Goal: Information Seeking & Learning: Learn about a topic

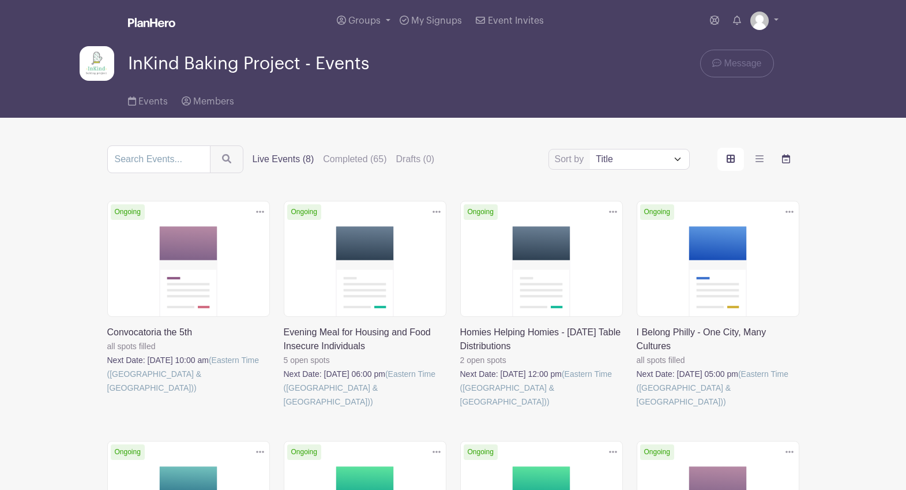
click at [791, 161] on label "order and view" at bounding box center [786, 159] width 27 height 23
click at [0, 0] on input "order and view" at bounding box center [0, 0] width 0 height 0
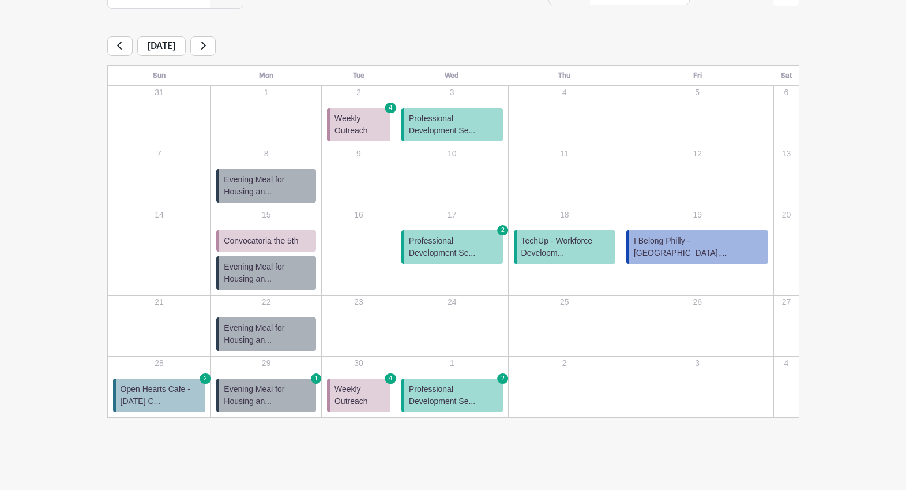
scroll to position [165, 0]
click at [498, 247] on span "Professional Development Se..." at bounding box center [453, 247] width 89 height 24
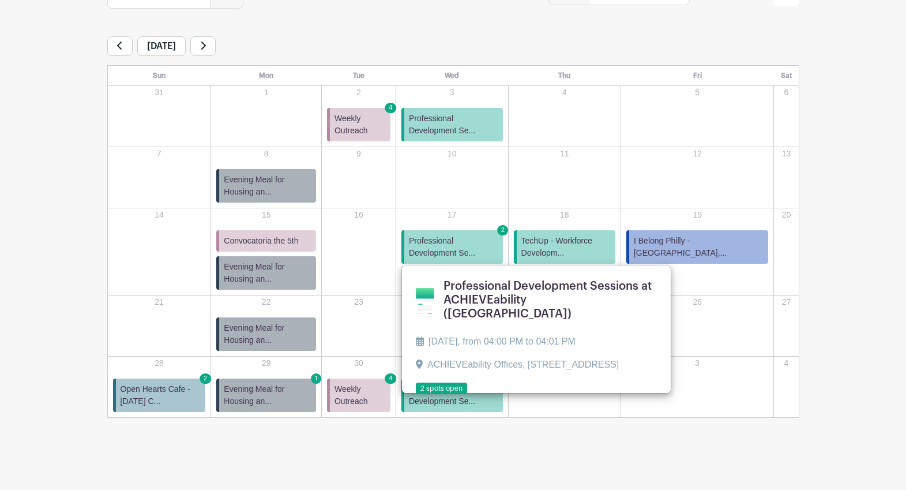
click at [416, 395] on link at bounding box center [416, 395] width 0 height 0
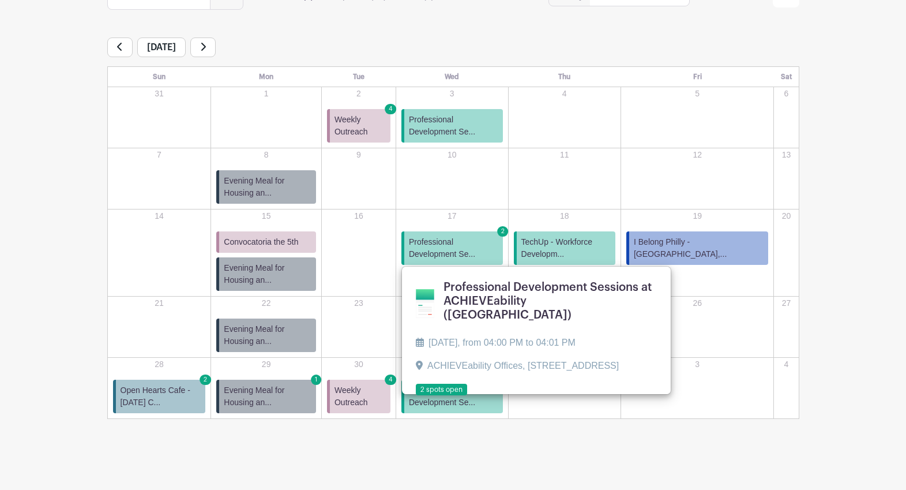
scroll to position [165, 0]
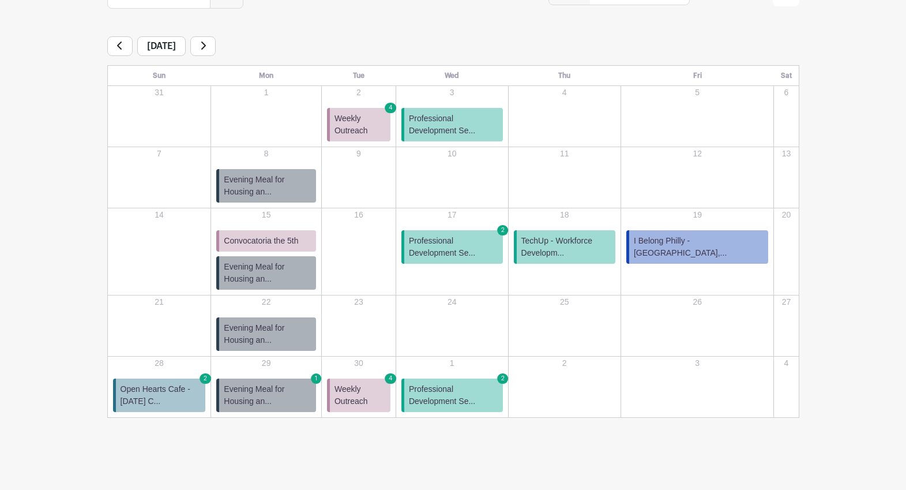
click at [155, 385] on span "Open Hearts Cafe - [DATE] C..." at bounding box center [161, 395] width 81 height 24
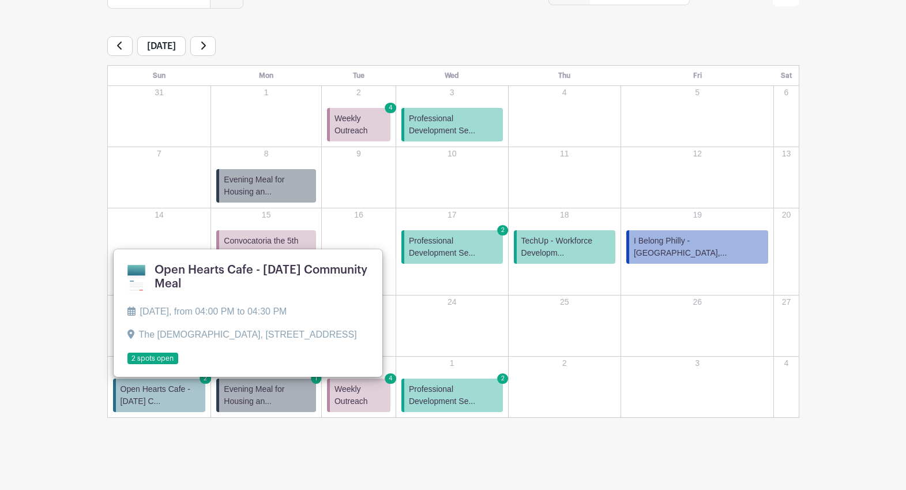
click at [127, 365] on link at bounding box center [127, 365] width 0 height 0
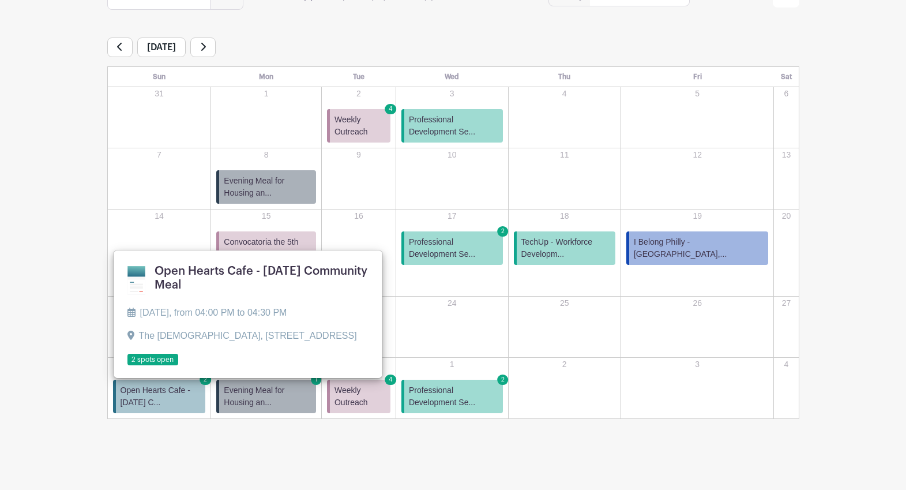
scroll to position [165, 0]
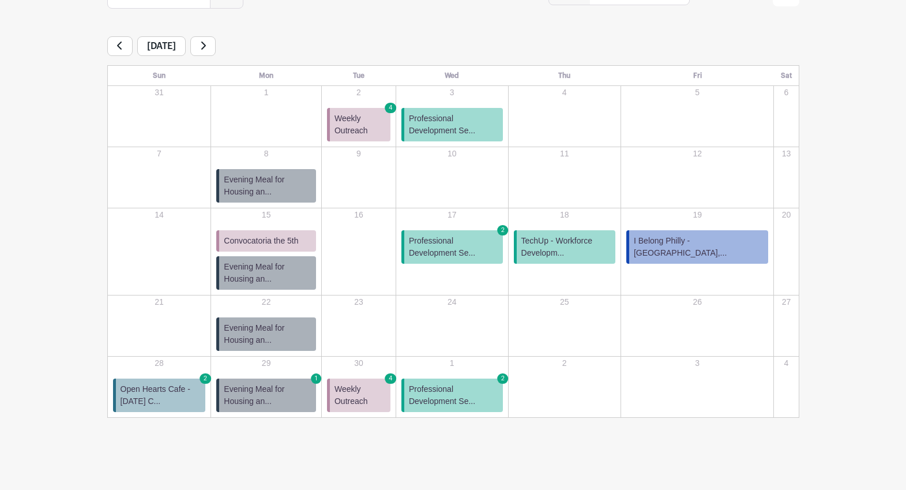
click at [311, 390] on span "Evening Meal for Housing an..." at bounding box center [268, 395] width 88 height 24
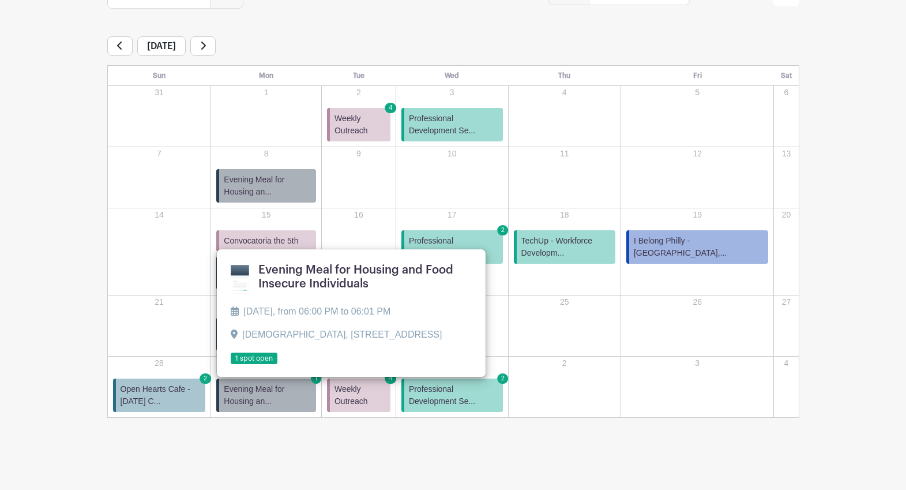
click at [231, 365] on link at bounding box center [231, 365] width 0 height 0
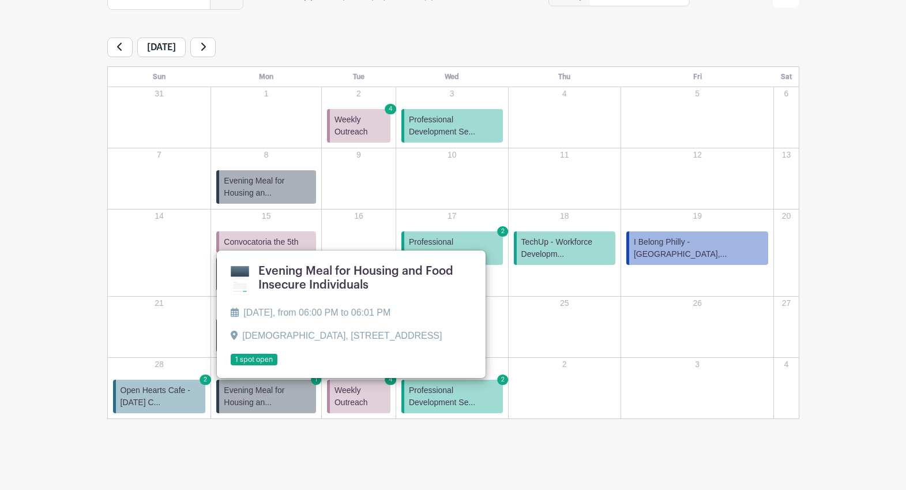
scroll to position [165, 0]
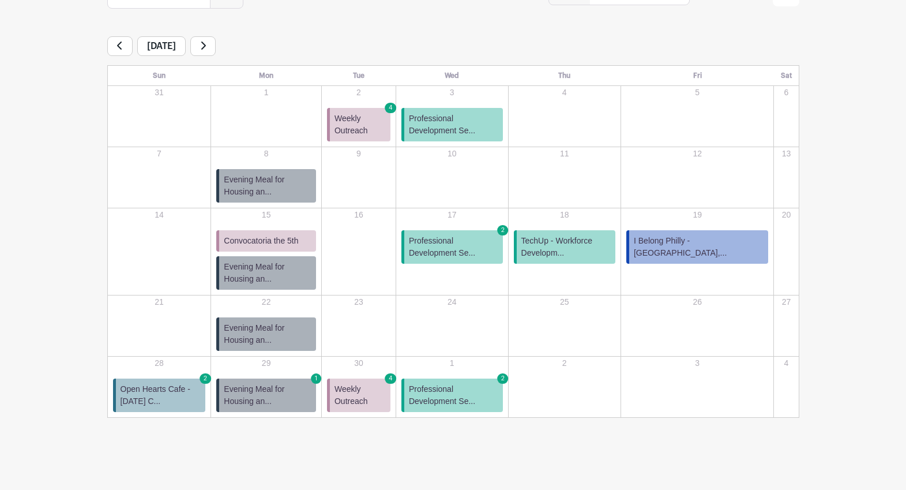
click at [372, 391] on span "Weekly Outreach" at bounding box center [360, 395] width 51 height 24
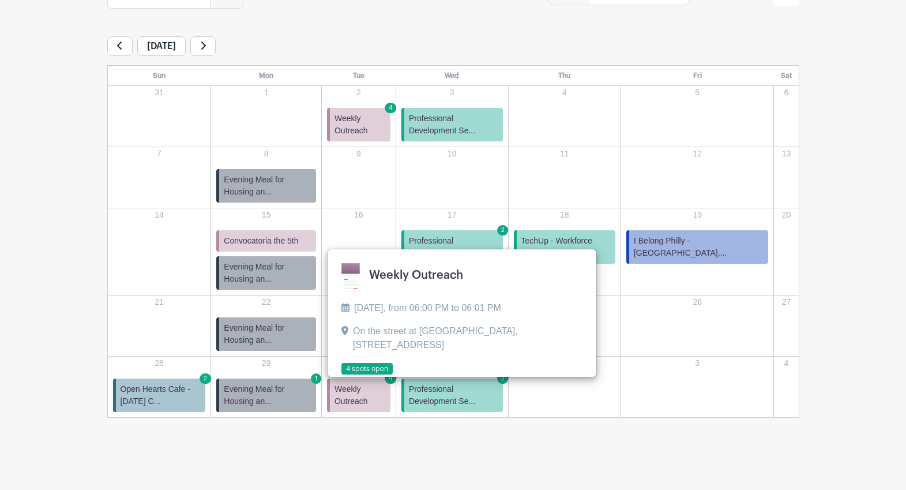
click at [341, 375] on link at bounding box center [341, 375] width 0 height 0
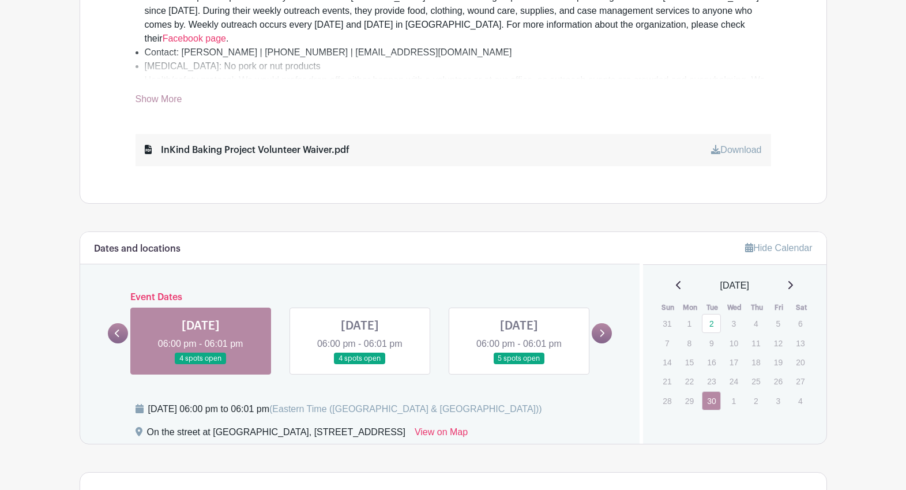
scroll to position [296, 0]
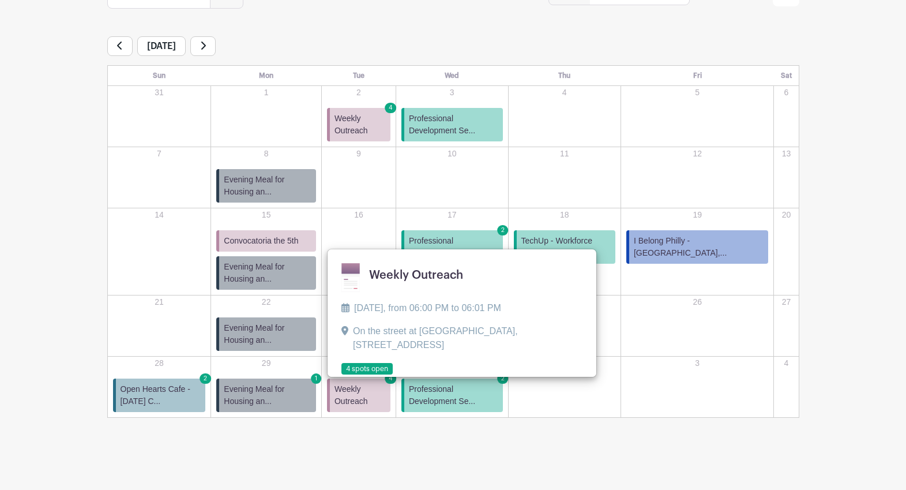
scroll to position [165, 0]
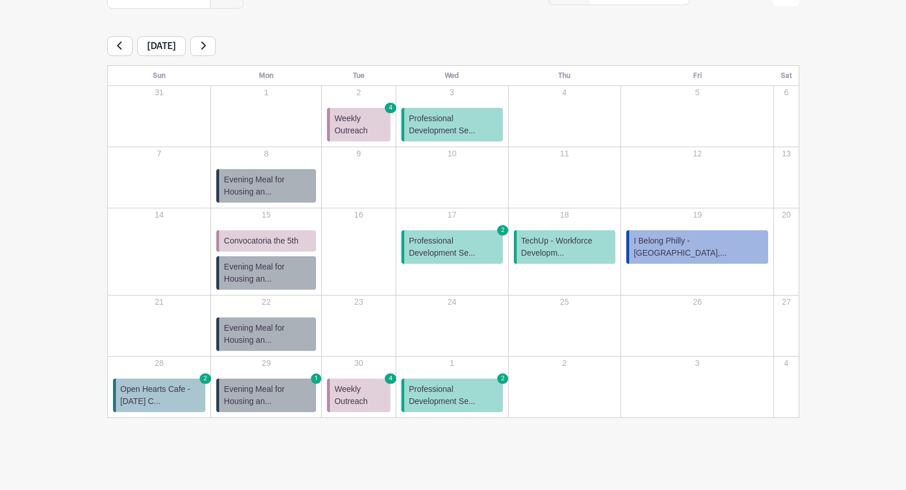
click at [216, 45] on link at bounding box center [202, 46] width 25 height 20
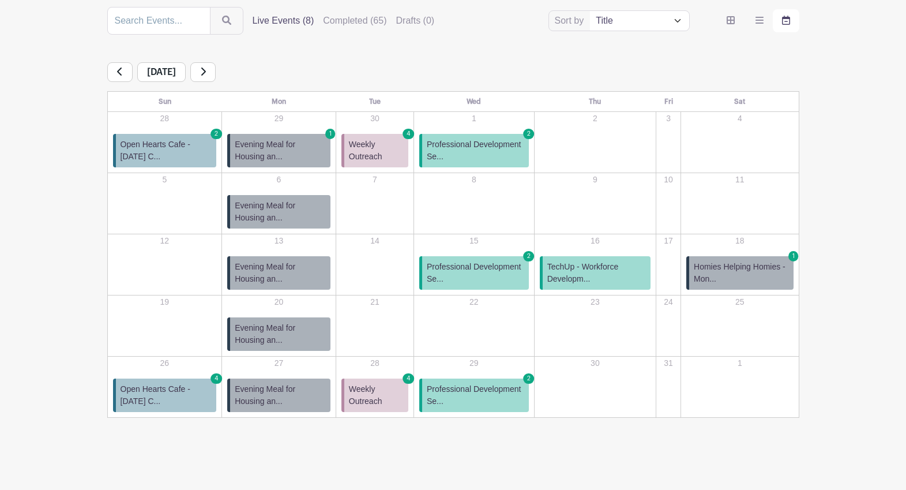
click at [594, 268] on span "TechUp - Workforce Developm..." at bounding box center [596, 273] width 99 height 24
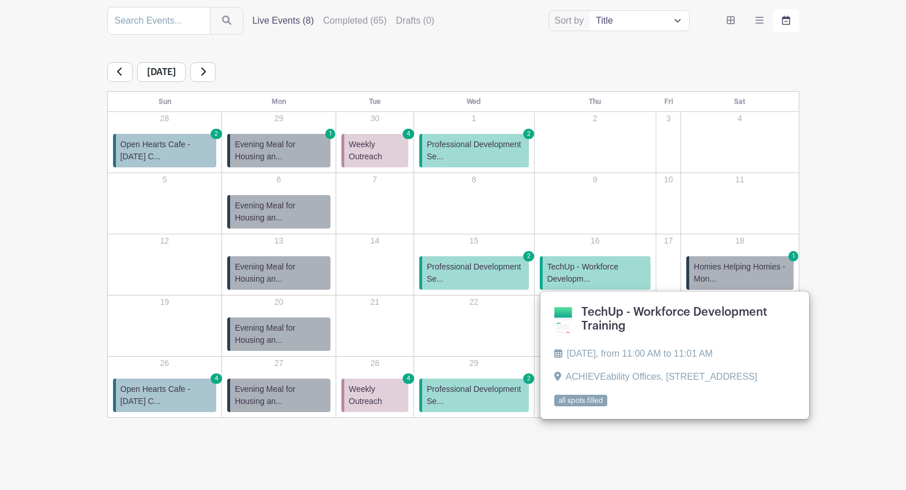
click at [554, 407] on link at bounding box center [554, 407] width 0 height 0
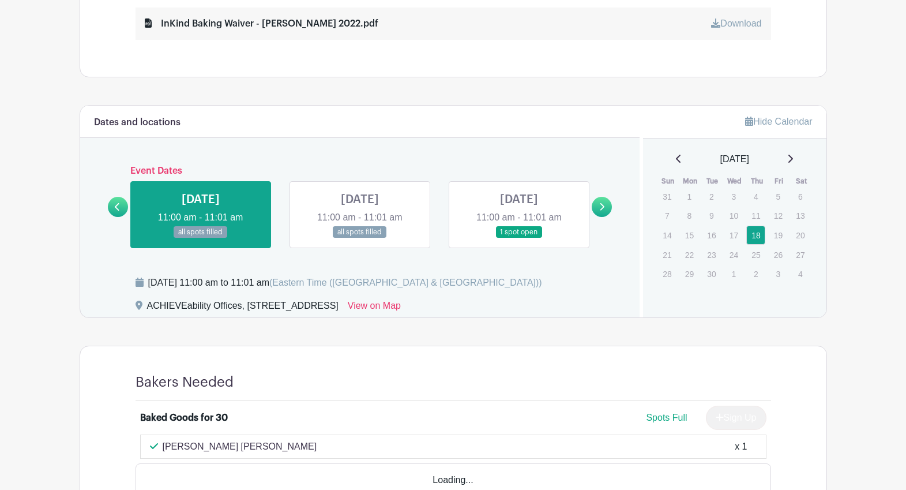
scroll to position [651, 0]
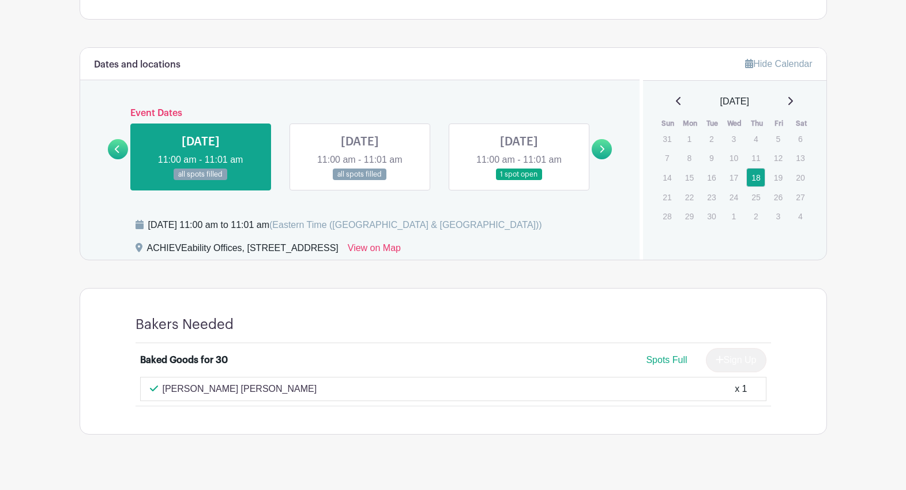
click at [360, 181] on link at bounding box center [360, 181] width 0 height 0
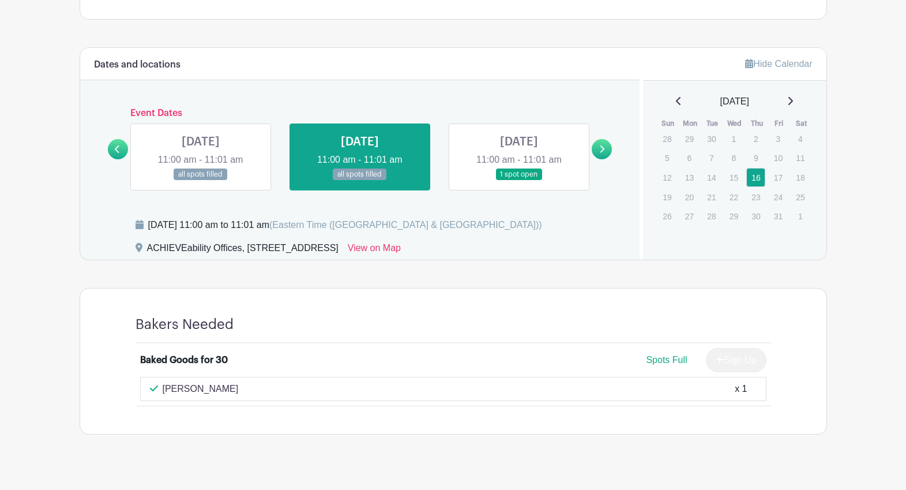
click at [519, 181] on link at bounding box center [519, 181] width 0 height 0
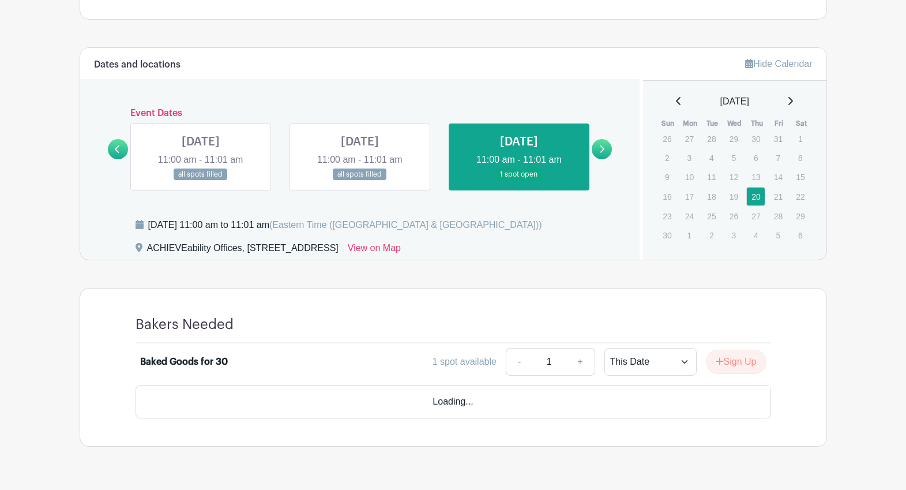
scroll to position [648, 0]
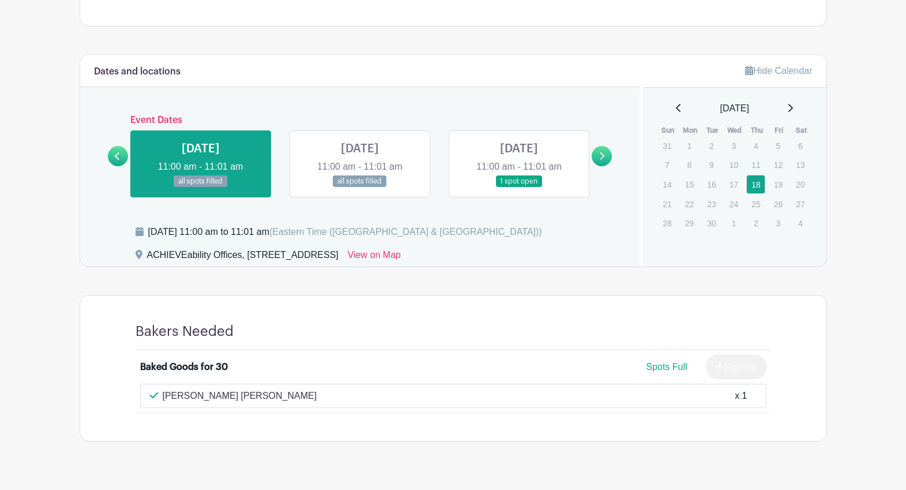
scroll to position [651, 0]
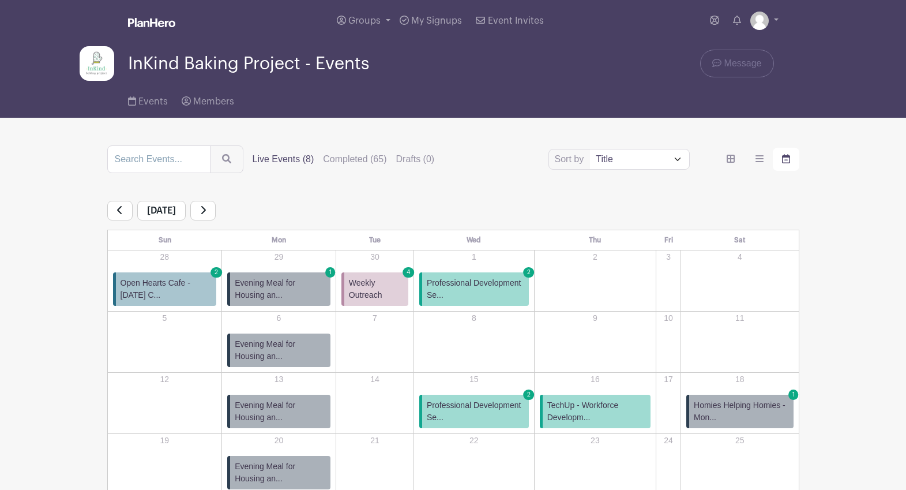
click at [124, 212] on link at bounding box center [119, 211] width 25 height 20
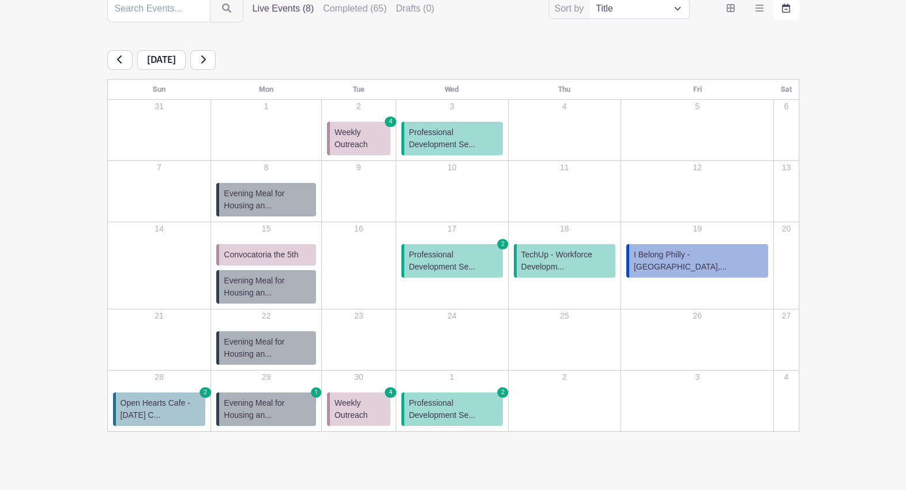
scroll to position [164, 0]
